Goal: Find contact information: Find contact information

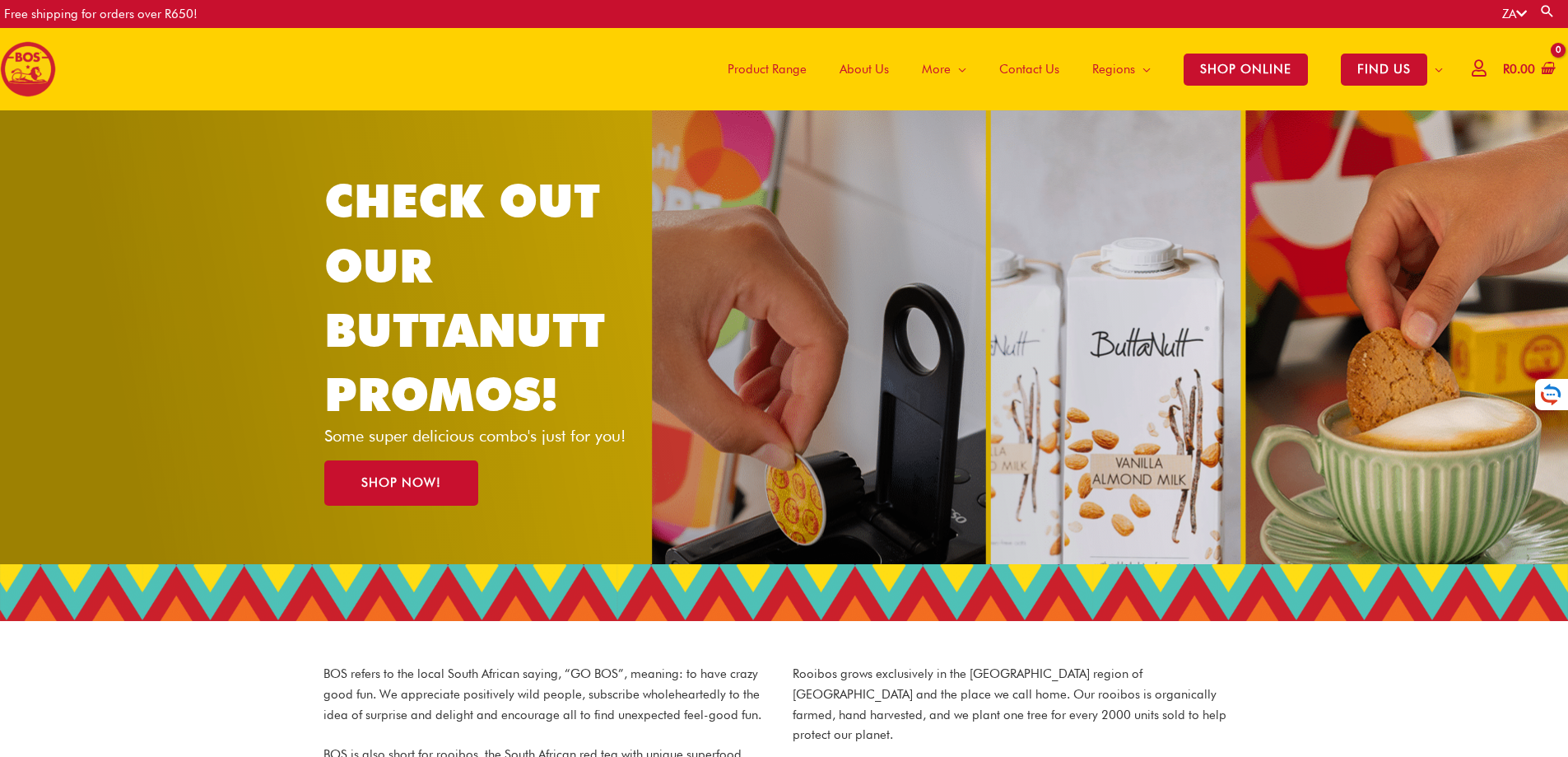
click at [776, 63] on span "Product Range" at bounding box center [768, 69] width 79 height 49
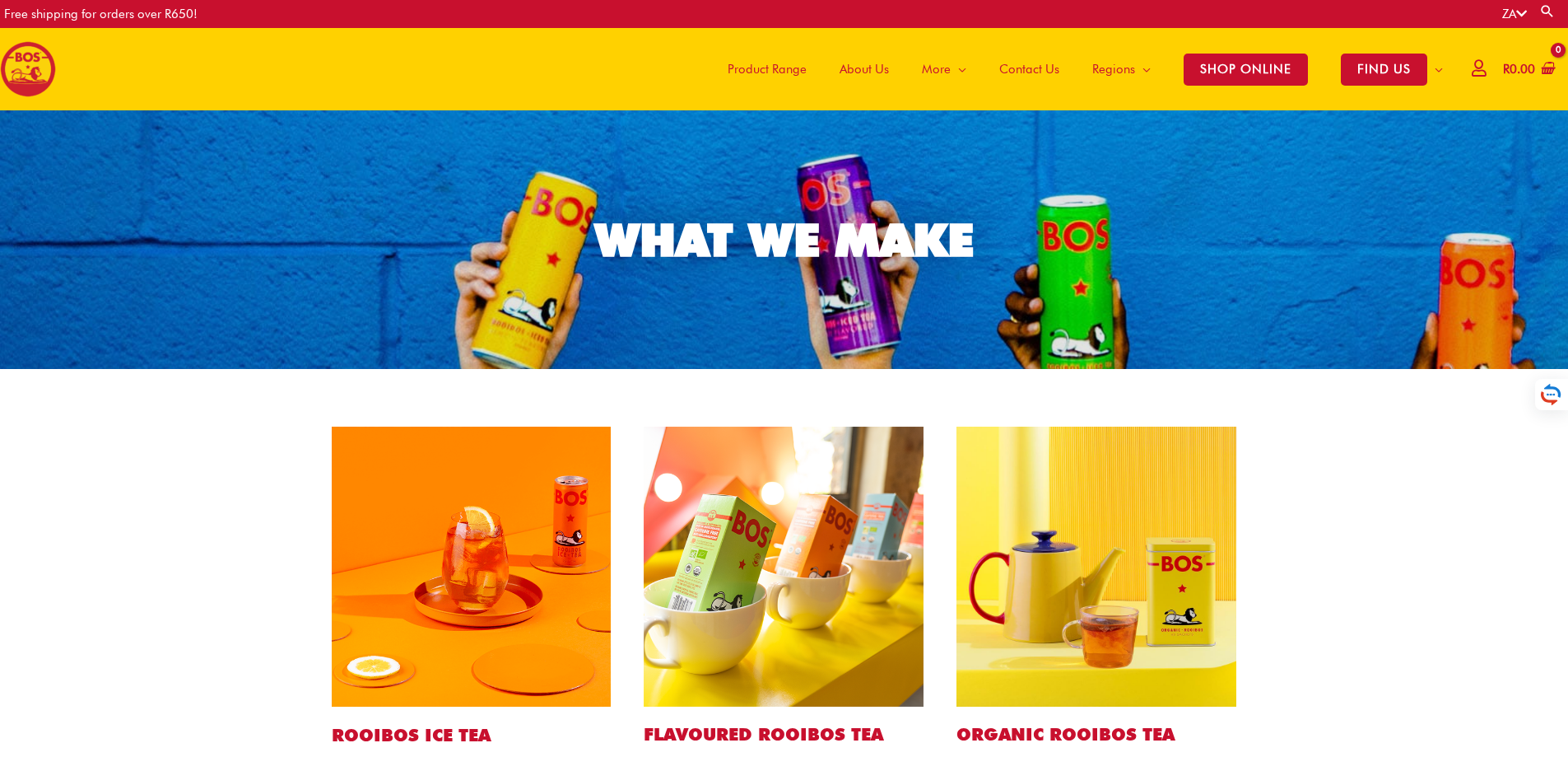
click at [1022, 64] on span "Contact Us" at bounding box center [1029, 69] width 60 height 49
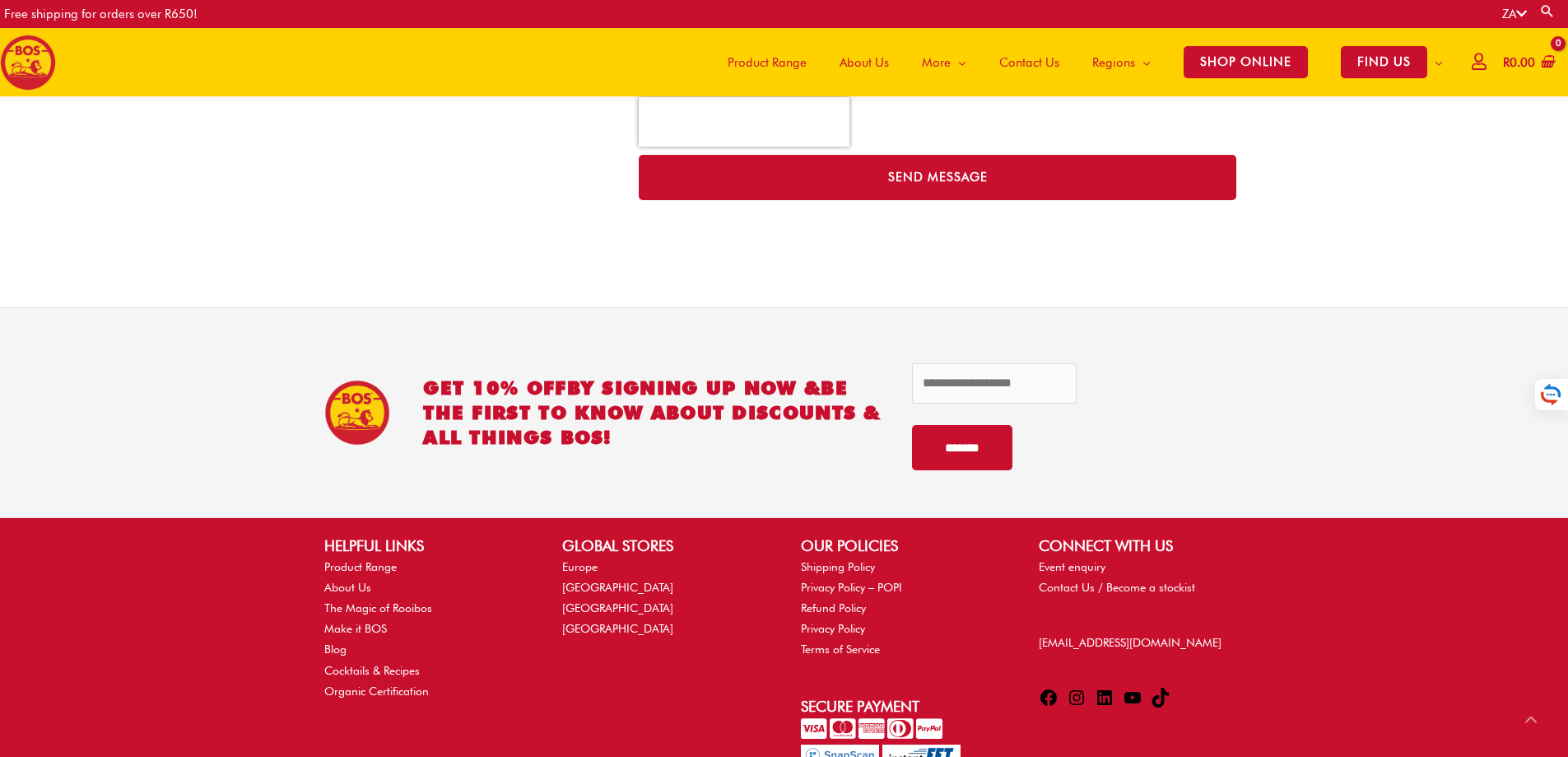
scroll to position [833, 0]
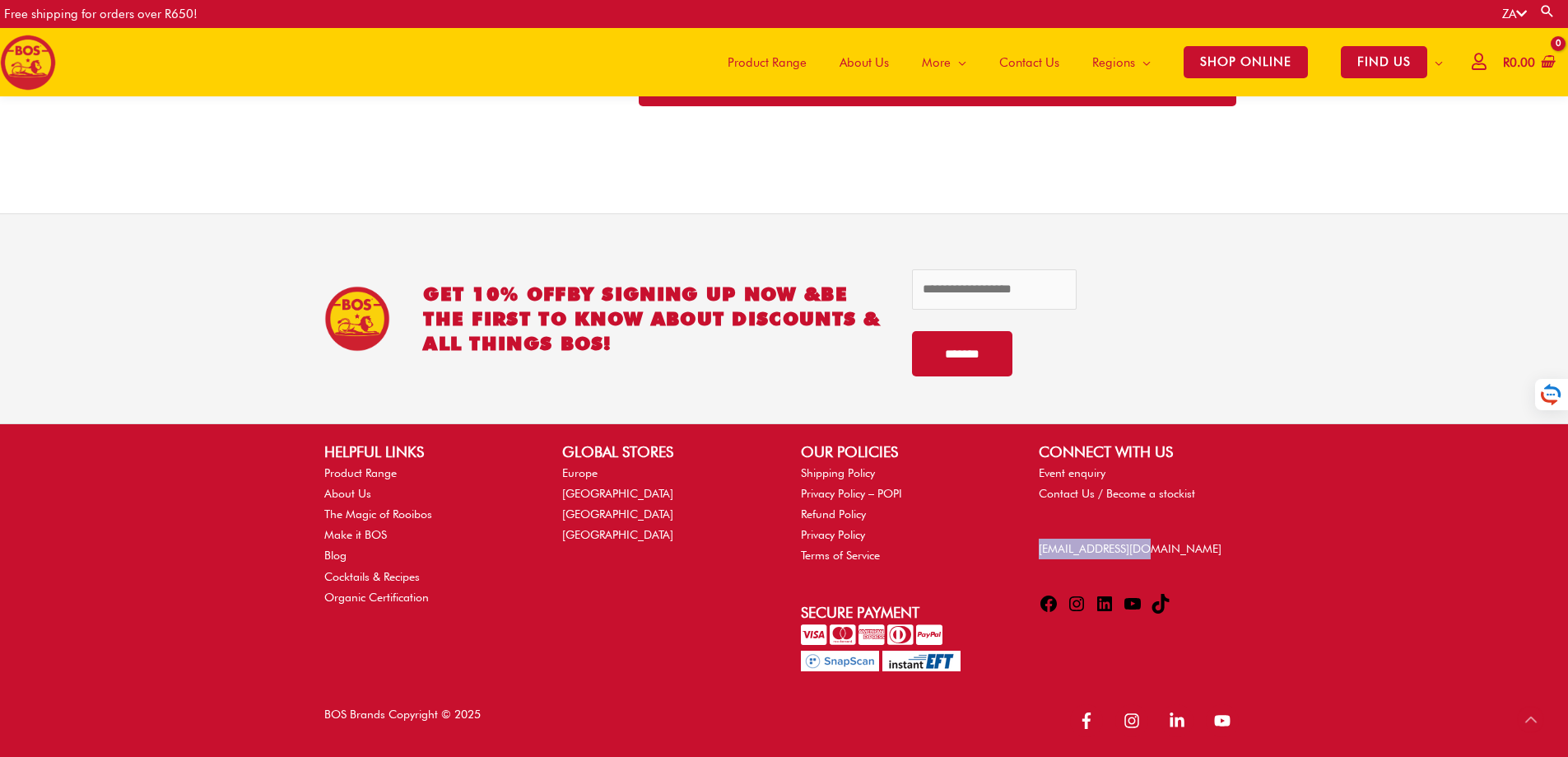
drag, startPoint x: 1179, startPoint y: 558, endPoint x: 1034, endPoint y: 544, distance: 145.7
click at [1034, 544] on div "CONNECT WITH US Event enquiry Contact Us / Become a stockist info@bosbrands.com…" at bounding box center [1141, 530] width 238 height 180
click at [1139, 546] on link "[EMAIL_ADDRESS][DOMAIN_NAME]" at bounding box center [1131, 549] width 183 height 13
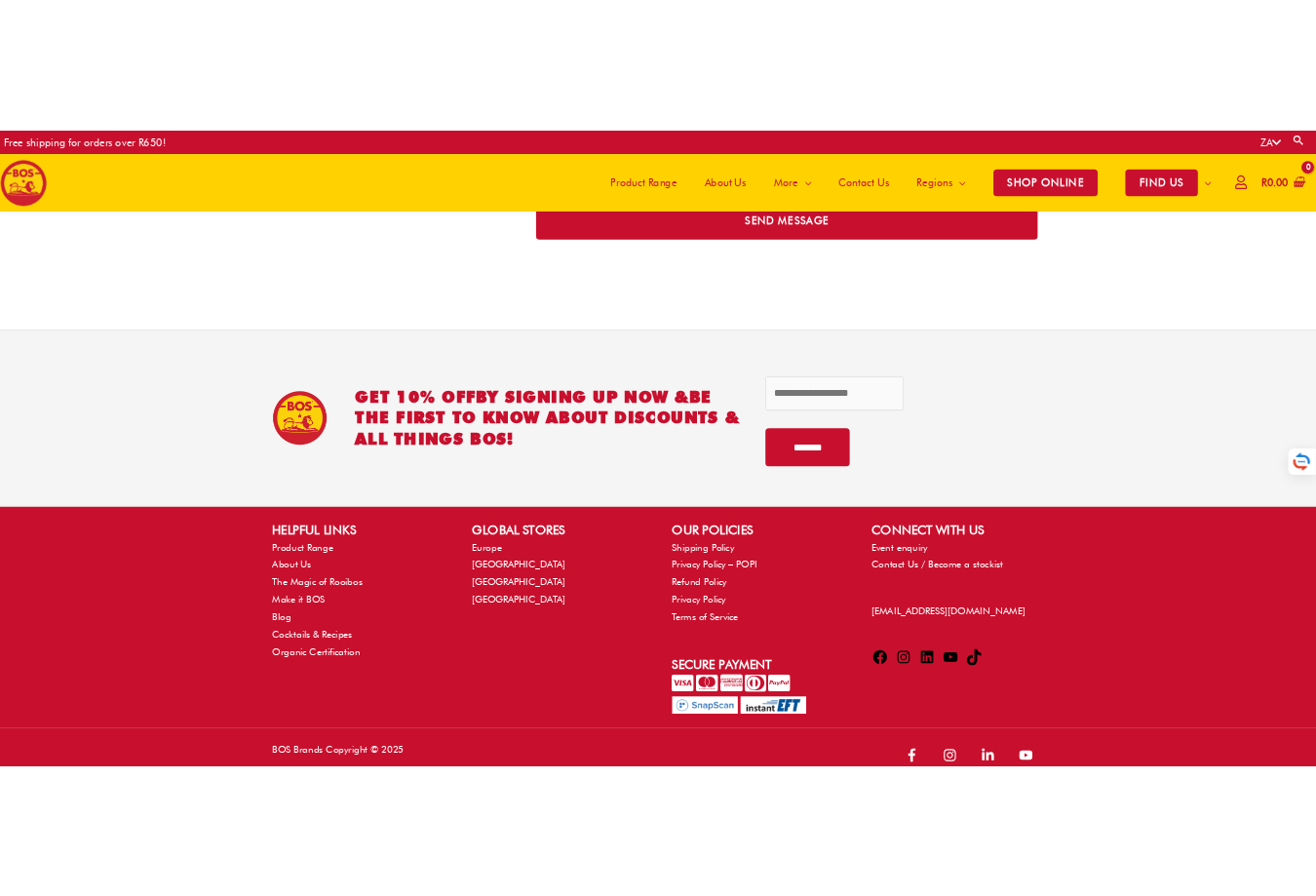
scroll to position [986, 0]
